Goal: Task Accomplishment & Management: Use online tool/utility

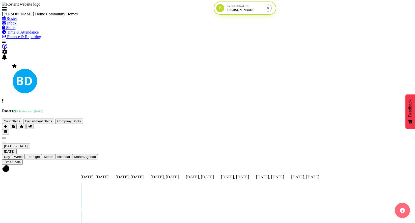
click at [28, 144] on span "October 06 - 12, 2025" at bounding box center [16, 146] width 24 height 4
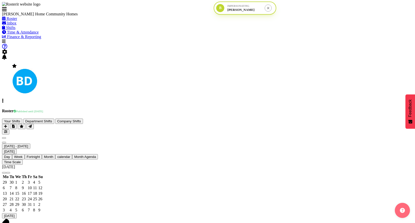
click at [4, 173] on span "previous month" at bounding box center [4, 173] width 0 height 0
click at [134, 165] on div "August 2025" at bounding box center [207, 167] width 410 height 5
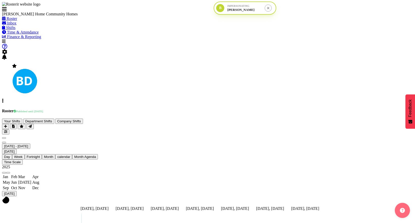
click at [123, 165] on div "2025" at bounding box center [207, 167] width 410 height 5
click at [11, 180] on span "2023" at bounding box center [7, 182] width 8 height 4
click at [39, 180] on span "Aug" at bounding box center [35, 182] width 7 height 4
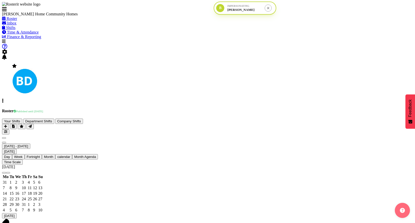
click at [31, 185] on span "11" at bounding box center [30, 187] width 4 height 4
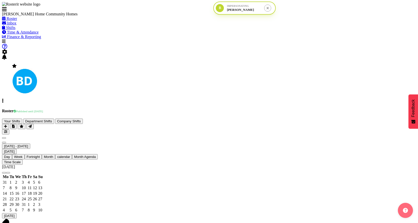
scroll to position [142, 0]
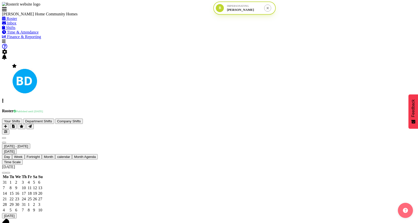
scroll to position [1093, 0]
drag, startPoint x: 223, startPoint y: 134, endPoint x: 308, endPoint y: 132, distance: 85.2
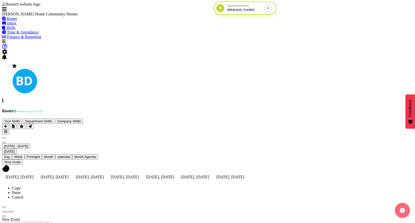
click at [27, 34] on span "Time & Attendance" at bounding box center [23, 32] width 32 height 4
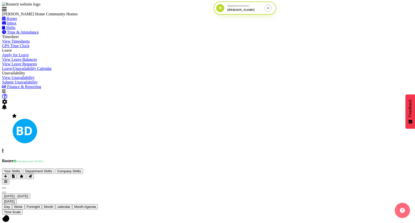
click at [27, 57] on link "Apply for Leave" at bounding box center [15, 55] width 27 height 4
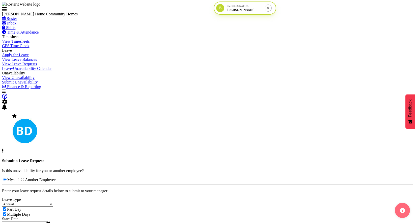
click at [32, 66] on span "View Leave Requests" at bounding box center [19, 64] width 35 height 4
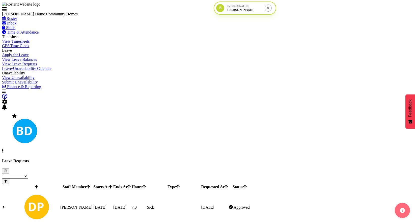
click at [5, 205] on span at bounding box center [4, 207] width 2 height 4
click at [7, 169] on span "button" at bounding box center [5, 171] width 3 height 4
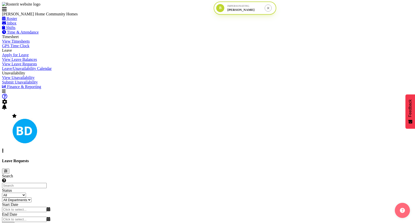
click at [7, 169] on span "button" at bounding box center [5, 171] width 3 height 4
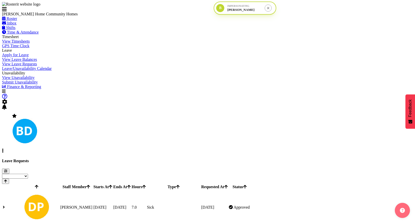
scroll to position [51, 0]
click at [41, 89] on span "Finance & Reporting" at bounding box center [24, 86] width 34 height 4
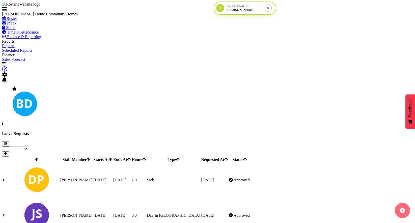
scroll to position [58, 0]
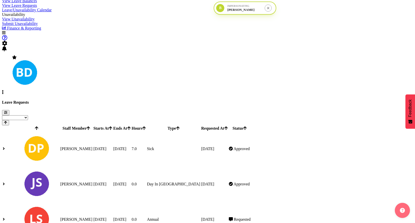
scroll to position [51, 0]
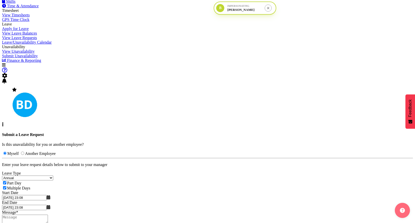
scroll to position [23, 0]
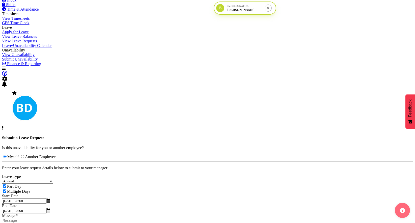
click at [29, 43] on span "View Leave Requests" at bounding box center [19, 41] width 35 height 4
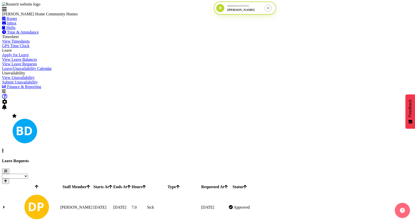
click at [13, 190] on td at bounding box center [8, 207] width 11 height 35
click at [5, 205] on span at bounding box center [4, 207] width 2 height 4
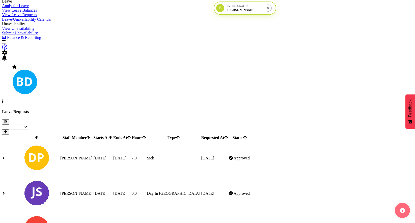
scroll to position [49, 0]
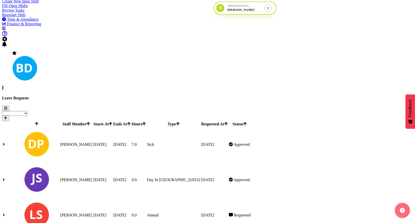
scroll to position [20, 0]
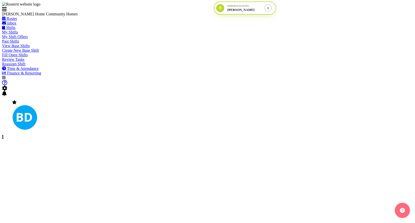
scroll to position [20, 0]
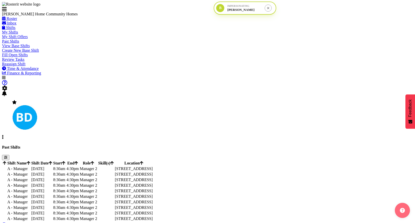
click at [30, 48] on span "View Base Shifts" at bounding box center [16, 46] width 28 height 4
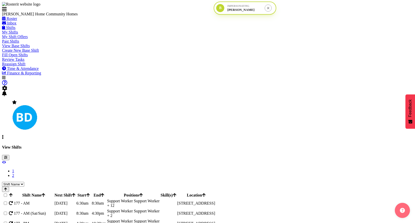
drag, startPoint x: 101, startPoint y: 75, endPoint x: 161, endPoint y: 53, distance: 64.0
click at [8, 192] on th at bounding box center [6, 195] width 6 height 6
click at [8, 193] on span at bounding box center [8, 195] width 0 height 4
click at [7, 193] on input "checkbox" at bounding box center [5, 194] width 3 height 3
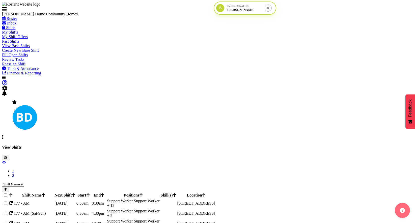
checkbox input "true"
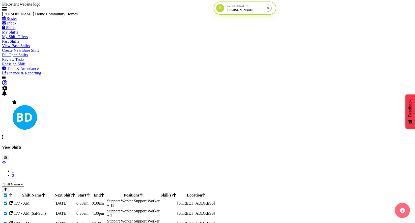
checkbox input "true"
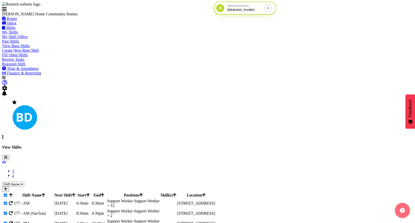
checkbox input "true"
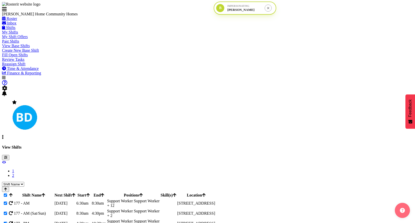
checkbox input "true"
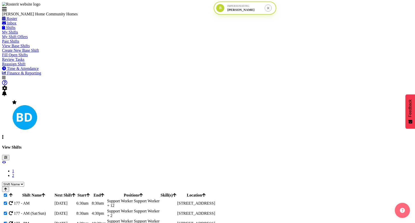
checkbox input "true"
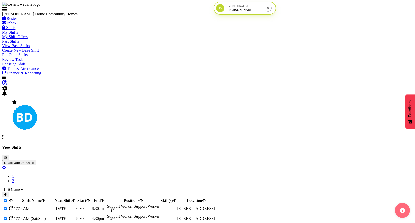
click at [8, 198] on span at bounding box center [8, 200] width 0 height 4
click at [7, 199] on input "checkbox" at bounding box center [5, 200] width 3 height 3
checkbox input "false"
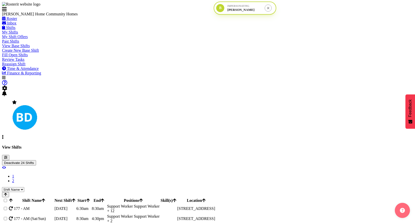
checkbox input "false"
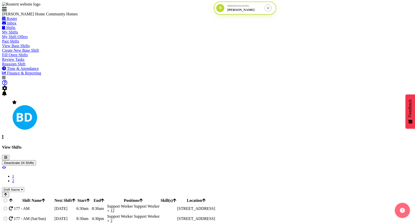
checkbox input "false"
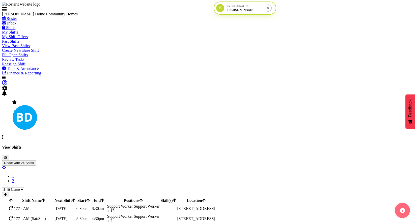
checkbox input "false"
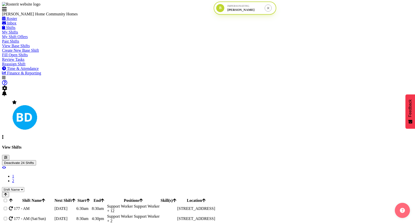
checkbox input "false"
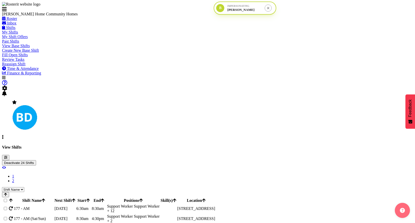
checkbox input "false"
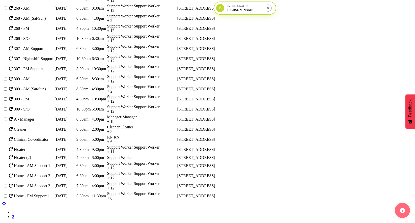
scroll to position [52, 0]
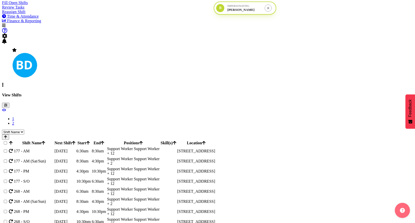
click at [76, 146] on td "Sunday, 26th Oct 2025" at bounding box center [64, 151] width 21 height 10
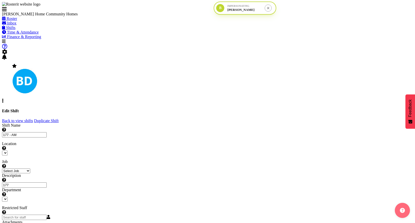
select select "date"
select select
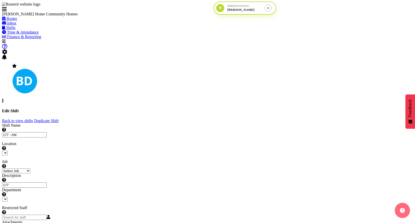
select select
select select "748"
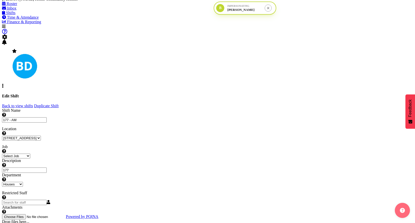
scroll to position [28, 0]
